Goal: Task Accomplishment & Management: Use online tool/utility

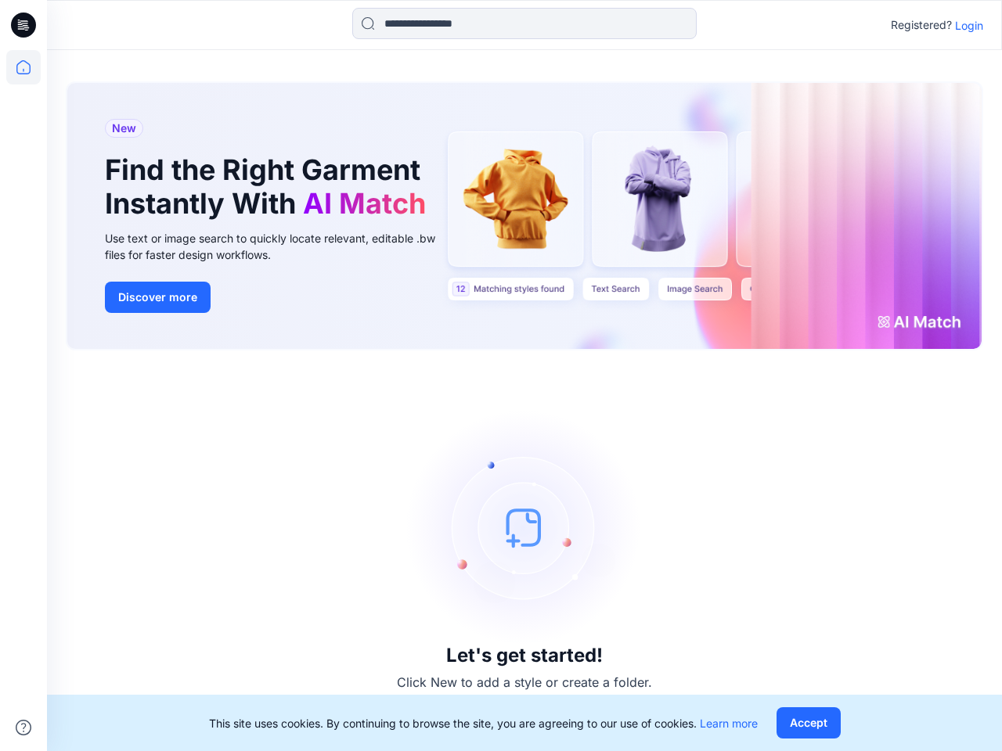
click at [501, 376] on div "Let's get started! Click New to add a style or create a folder." at bounding box center [524, 550] width 917 height 363
click at [24, 25] on icon at bounding box center [26, 25] width 6 height 1
click at [23, 67] on icon at bounding box center [23, 67] width 34 height 34
click at [23, 728] on icon at bounding box center [24, 728] width 16 height 16
click at [524, 23] on input at bounding box center [524, 23] width 344 height 31
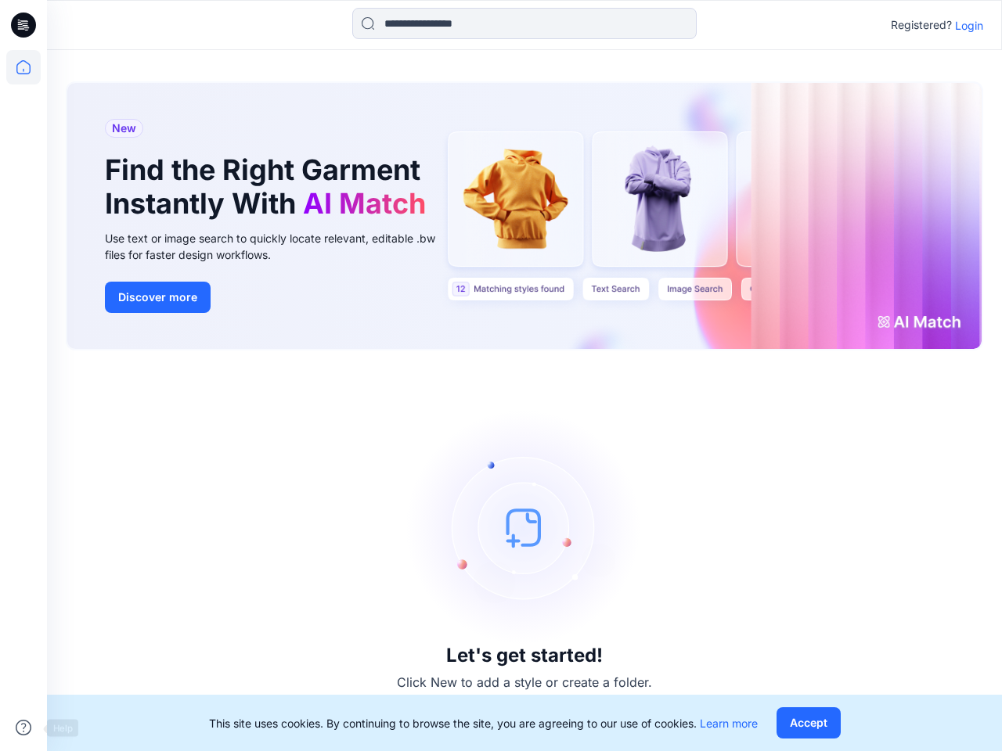
click at [969, 25] on p "Login" at bounding box center [969, 25] width 28 height 16
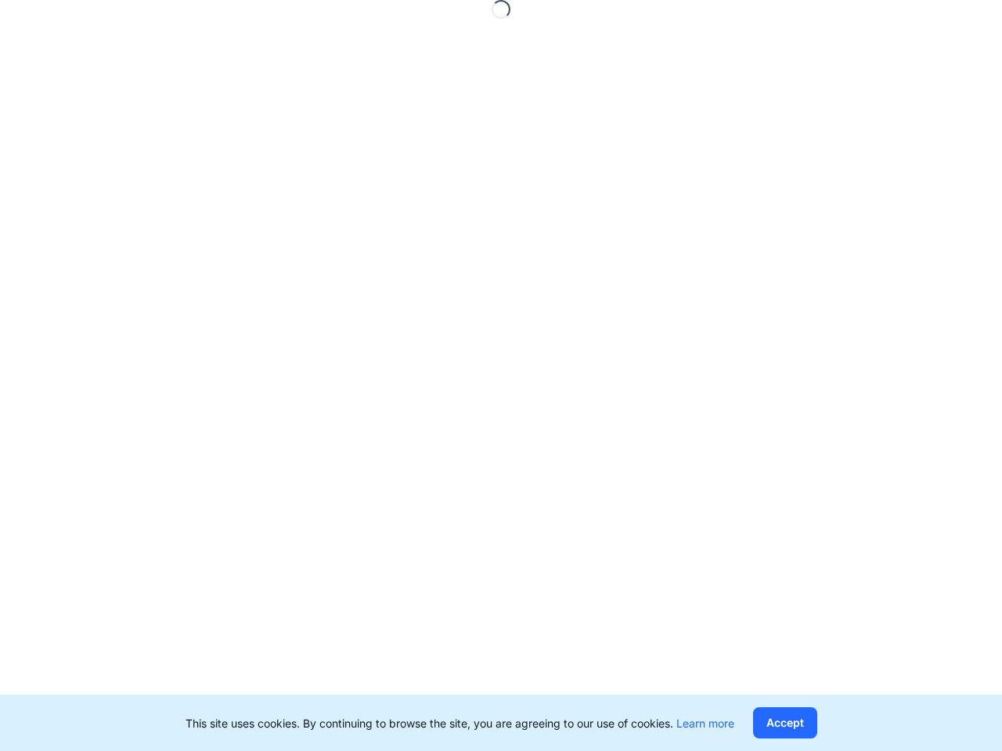
click at [808, 723] on button "Accept" at bounding box center [785, 723] width 64 height 31
